Goal: Find specific page/section: Find specific page/section

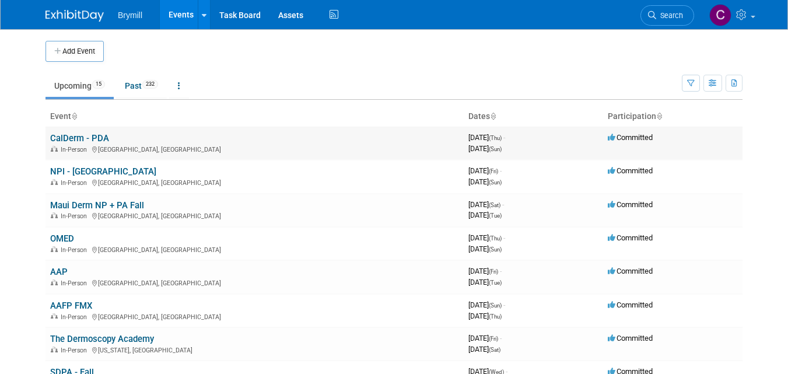
click at [255, 131] on td "CalDerm - PDA In-Person San Diego, CA" at bounding box center [255, 143] width 418 height 33
click at [78, 172] on link "NPI - [GEOGRAPHIC_DATA]" at bounding box center [103, 171] width 106 height 11
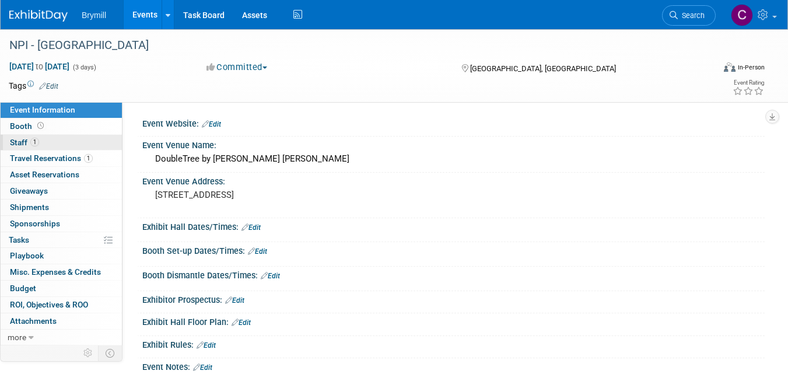
click at [15, 139] on span "Staff 1" at bounding box center [24, 142] width 29 height 9
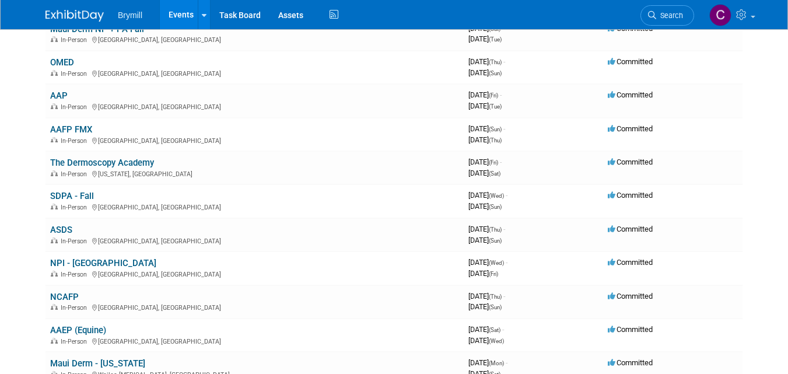
scroll to position [187, 0]
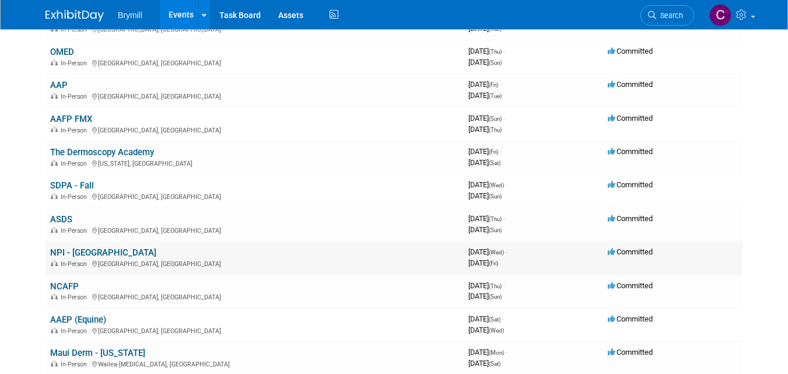
click at [82, 253] on link "NPI - [GEOGRAPHIC_DATA]" at bounding box center [103, 252] width 106 height 11
click at [73, 287] on link "NCAFP" at bounding box center [64, 286] width 29 height 11
click at [123, 351] on link "Maui Derm - [US_STATE]" at bounding box center [97, 353] width 95 height 11
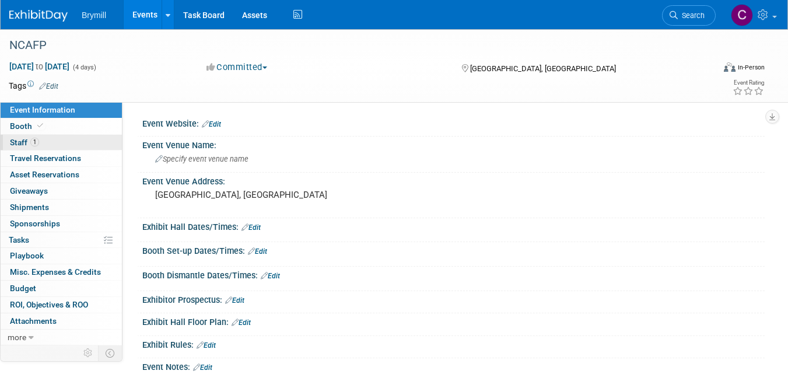
click at [21, 143] on span "Staff 1" at bounding box center [24, 142] width 29 height 9
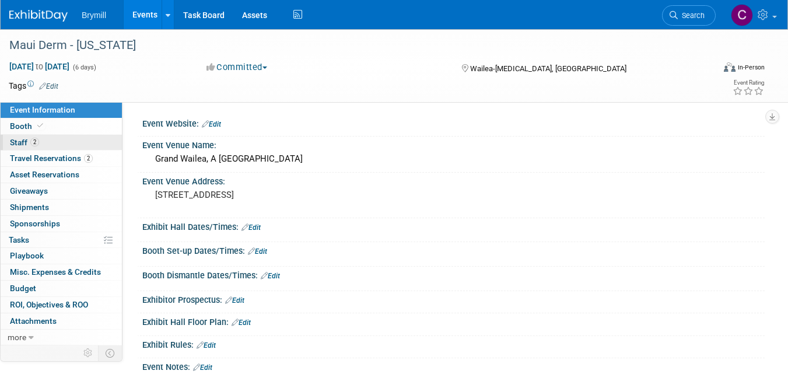
click at [16, 144] on span "Staff 2" at bounding box center [24, 142] width 29 height 9
